Goal: Information Seeking & Learning: Learn about a topic

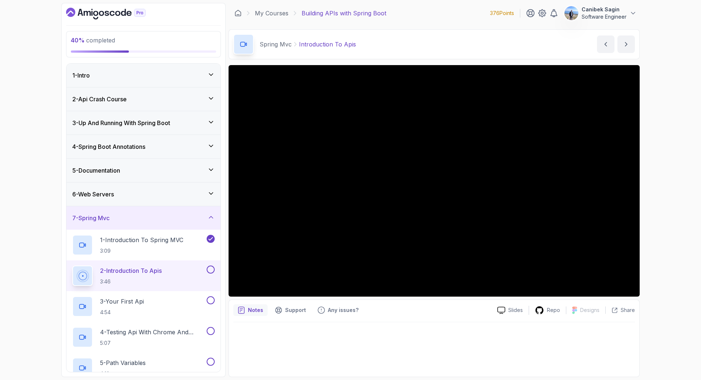
scroll to position [92, 0]
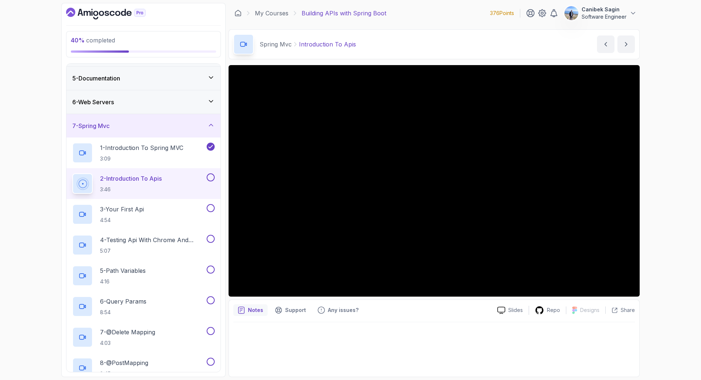
click at [677, 157] on div "40 % completed 1 - Intro 2 - Api Crash Course 3 - Up And Running With Spring Bo…" at bounding box center [350, 190] width 701 height 380
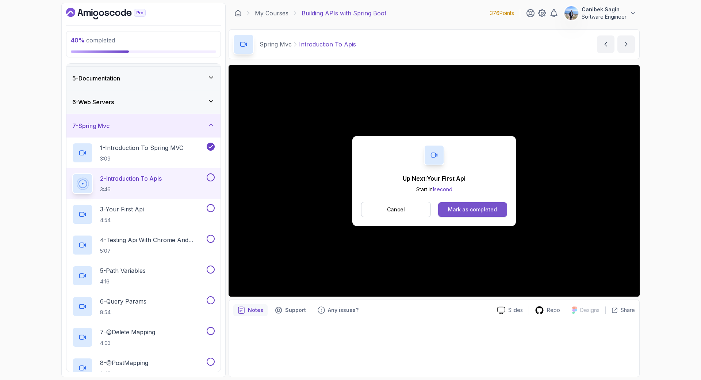
click at [506, 208] on button "Mark as completed" at bounding box center [472, 209] width 69 height 15
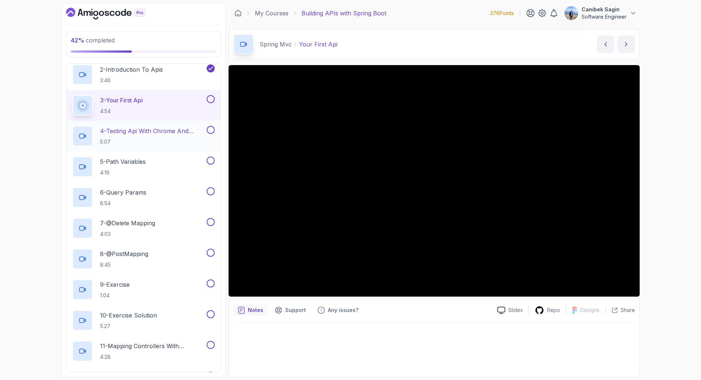
scroll to position [201, 0]
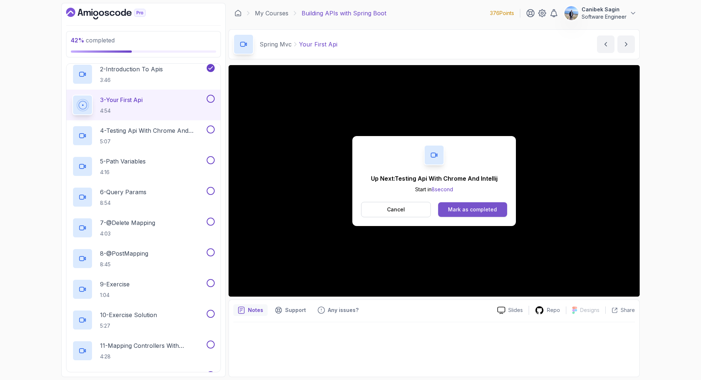
click at [478, 210] on div "Mark as completed" at bounding box center [472, 209] width 49 height 7
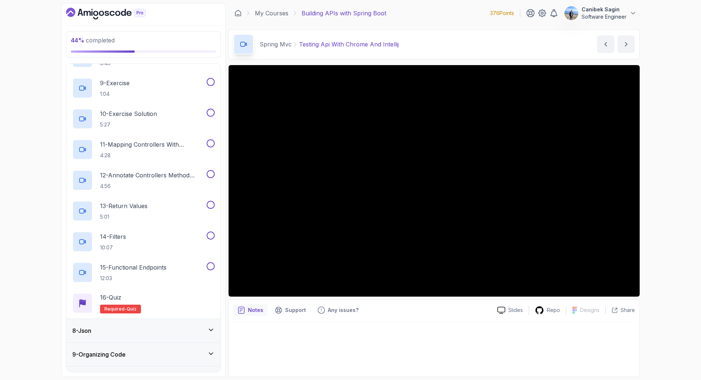
scroll to position [420, 0]
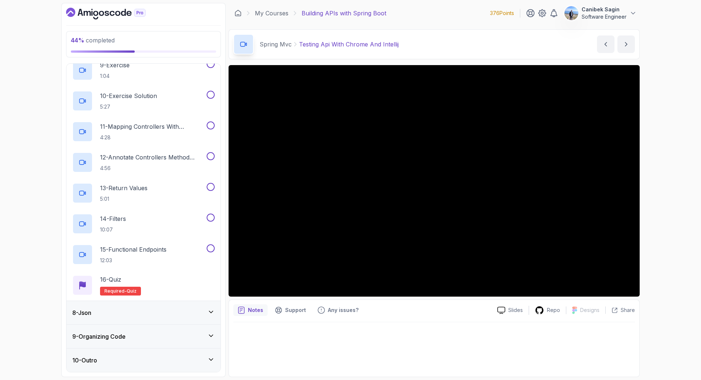
click at [164, 312] on div "8 - Json" at bounding box center [143, 312] width 142 height 9
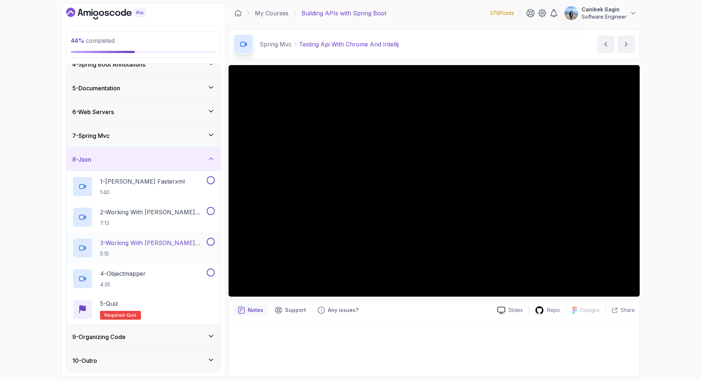
scroll to position [83, 0]
click at [147, 335] on div "9 - Organizing Code" at bounding box center [143, 336] width 142 height 9
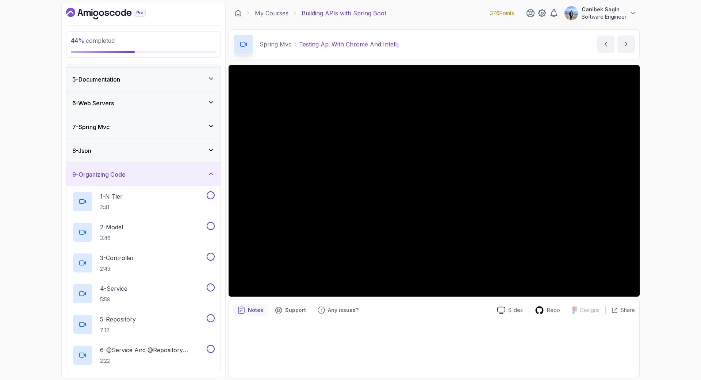
scroll to position [91, 0]
click at [142, 174] on div "9 - Organizing Code" at bounding box center [143, 174] width 142 height 9
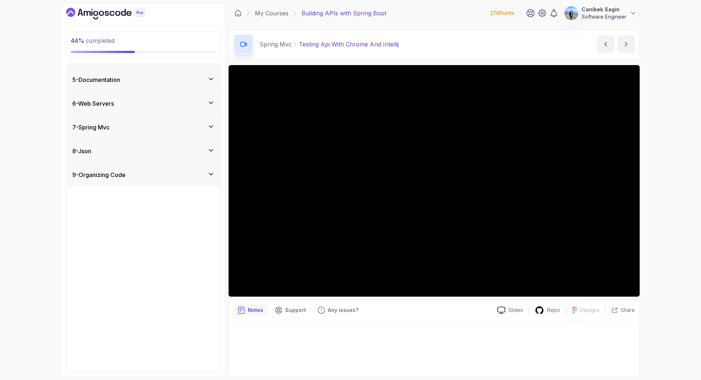
scroll to position [0, 0]
